Goal: Task Accomplishment & Management: Manage account settings

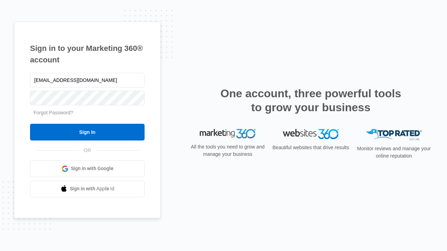
type input "[EMAIL_ADDRESS][DOMAIN_NAME]"
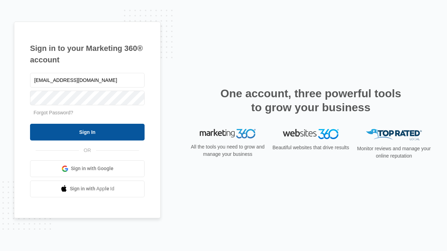
click at [87, 132] on input "Sign In" at bounding box center [87, 132] width 115 height 17
